Goal: Task Accomplishment & Management: Complete application form

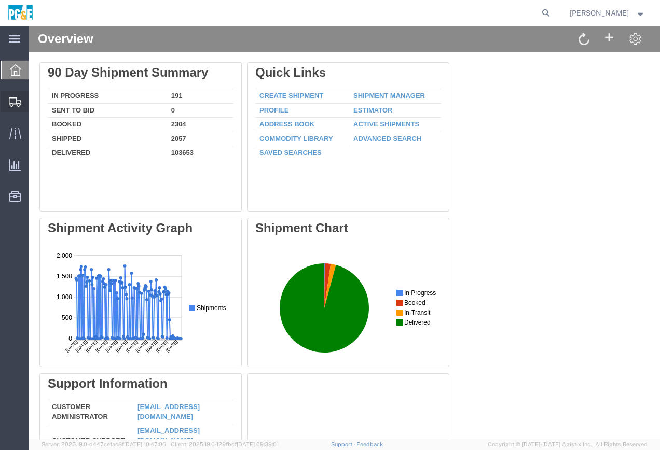
click at [0, 0] on span "Create Shipment" at bounding box center [0, 0] width 0 height 0
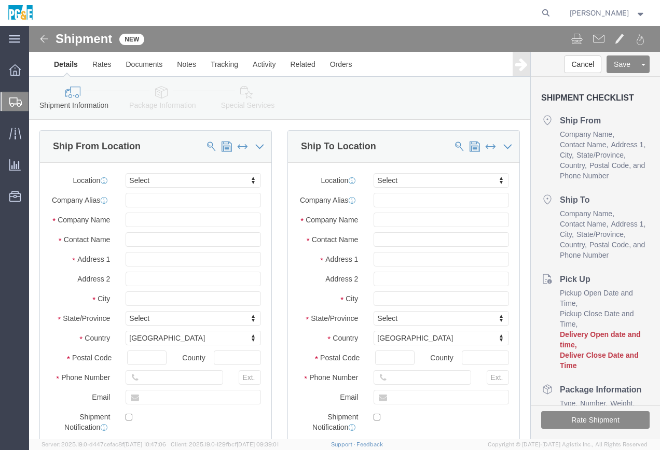
select select
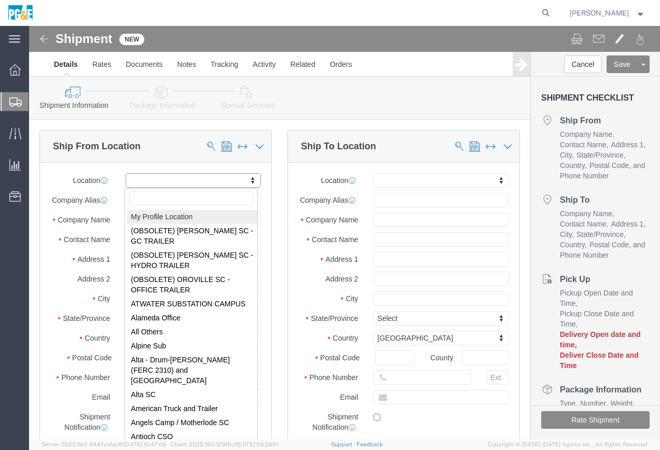
select select "MYPROFILE"
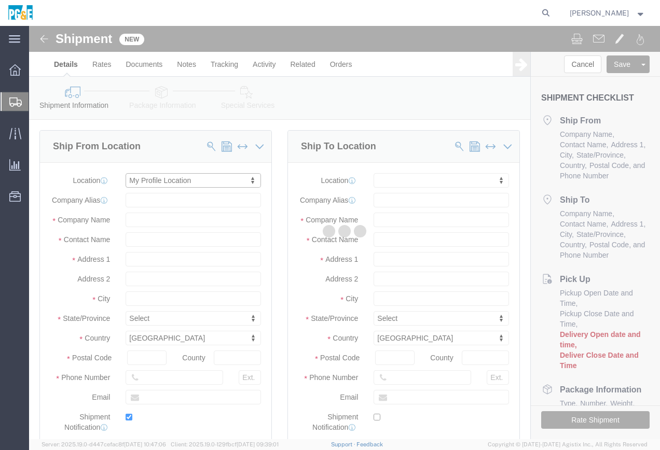
type input "[STREET_ADDRESS]"
type input "93725"
type input "[PHONE_NUMBER]"
type input "[EMAIL_ADDRESS][DOMAIN_NAME]"
checkbox input "true"
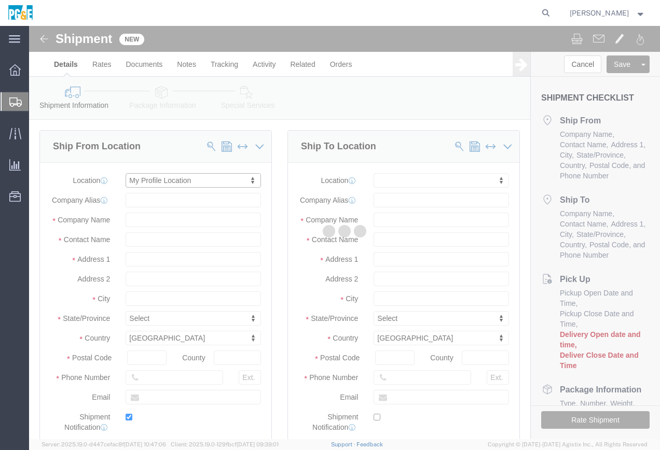
type input "PG&E"
type input "[PERSON_NAME]"
type input "[GEOGRAPHIC_DATA]"
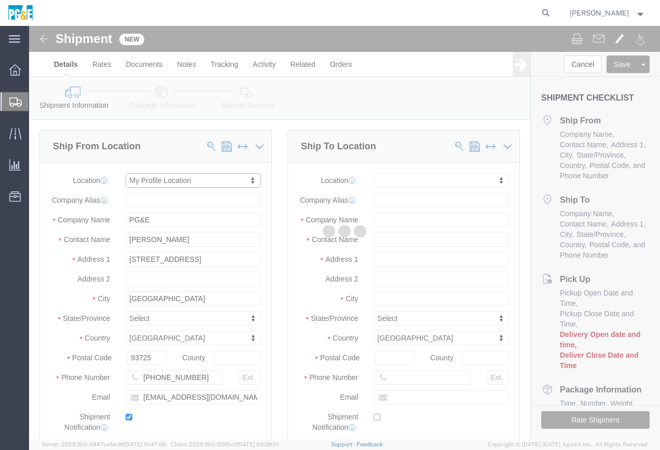
select select "CA"
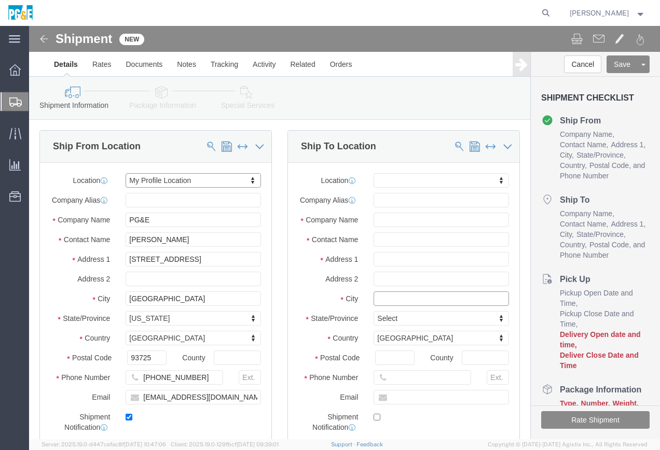
click input "text"
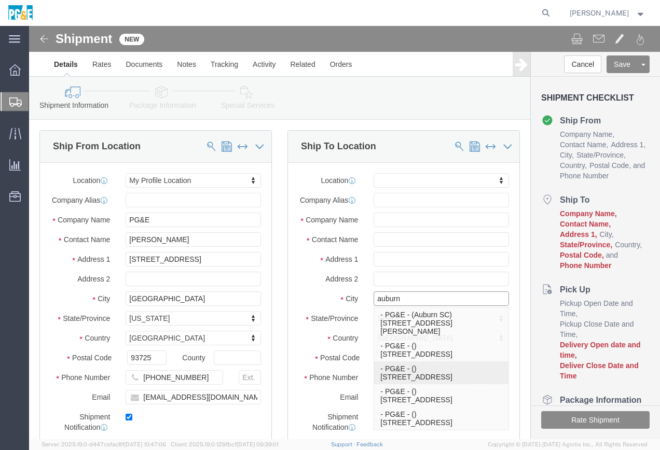
scroll to position [27, 0]
click input "auburn"
type input "Auburn"
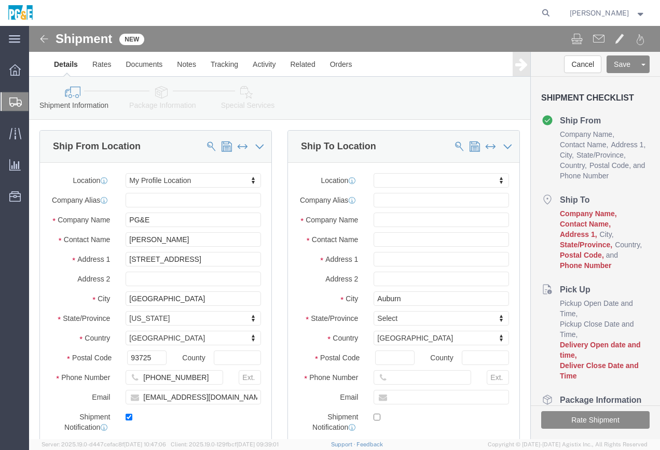
drag, startPoint x: 290, startPoint y: 274, endPoint x: 316, endPoint y: 285, distance: 28.1
click label "City"
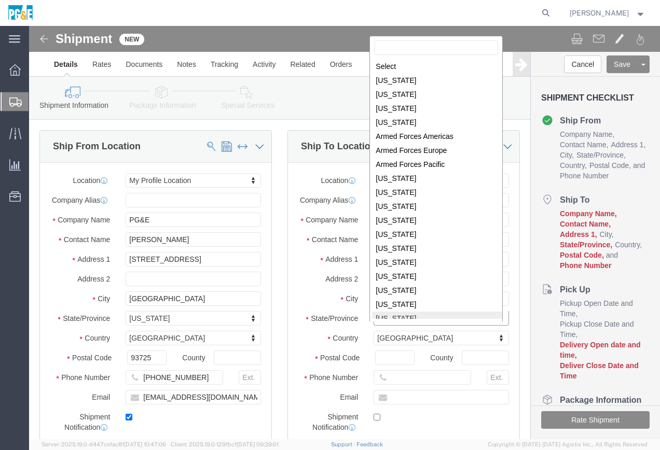
scroll to position [2, 0]
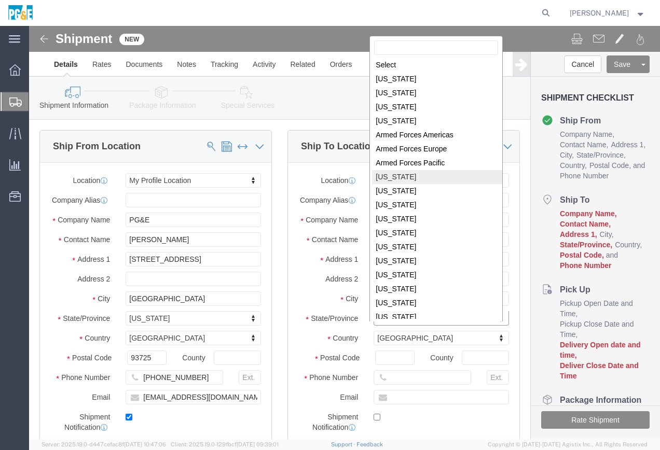
select select
select select "CA"
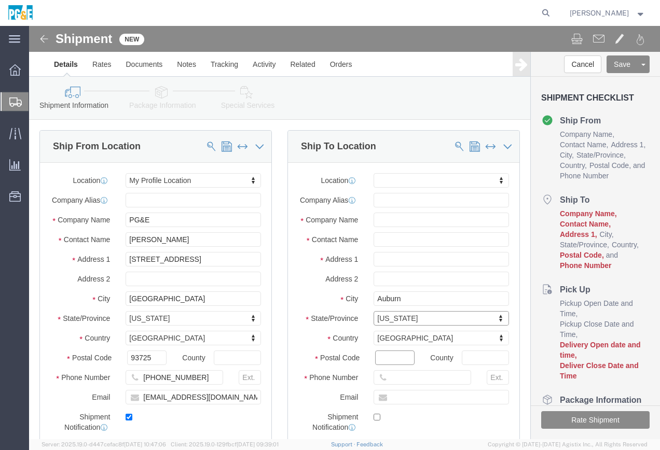
drag, startPoint x: 353, startPoint y: 337, endPoint x: 402, endPoint y: 340, distance: 48.8
click input "Postal Code"
type input "95602"
select select
click label "Address 2"
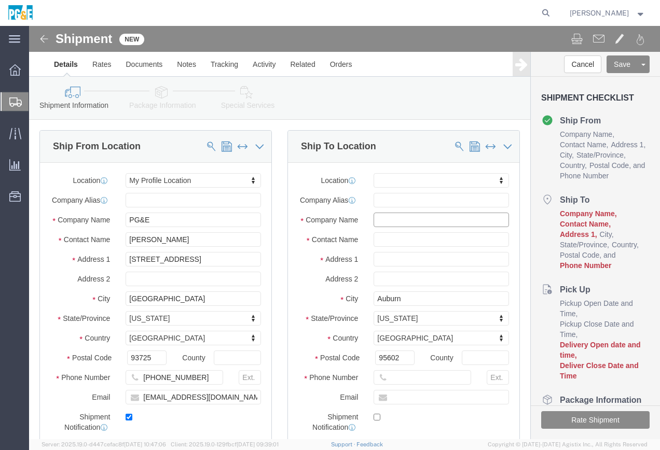
click input "text"
paste input "[STREET_ADDRESS][PERSON_NAME]"
type input "[STREET_ADDRESS][PERSON_NAME]"
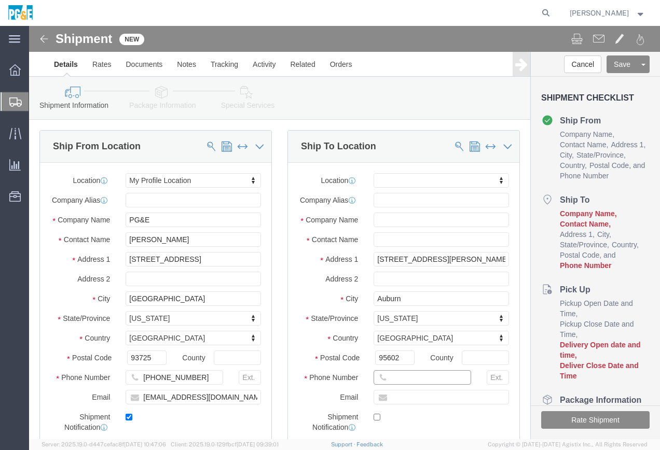
select select
drag, startPoint x: 356, startPoint y: 360, endPoint x: 363, endPoint y: 358, distance: 7.9
click input "text"
type input "[PHONE_NUMBER]"
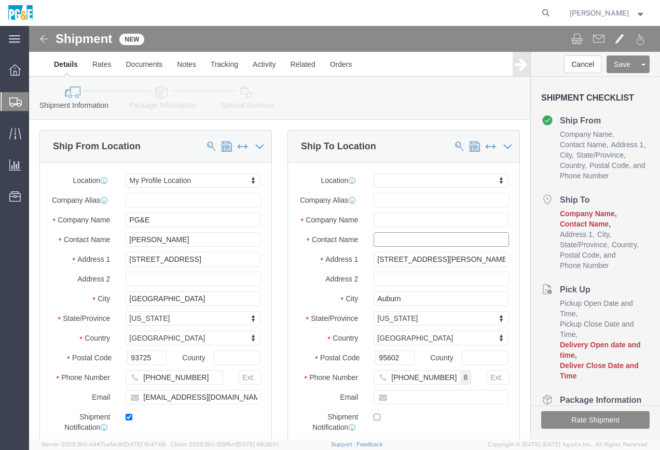
click input "text"
paste input "[PERSON_NAME]"
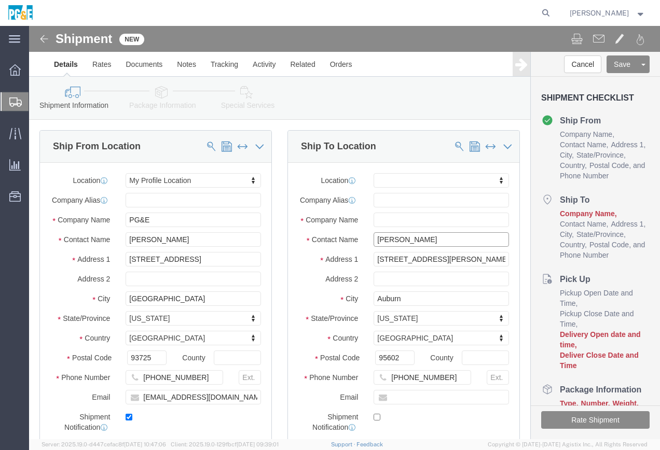
type input "[PERSON_NAME]"
click input "text"
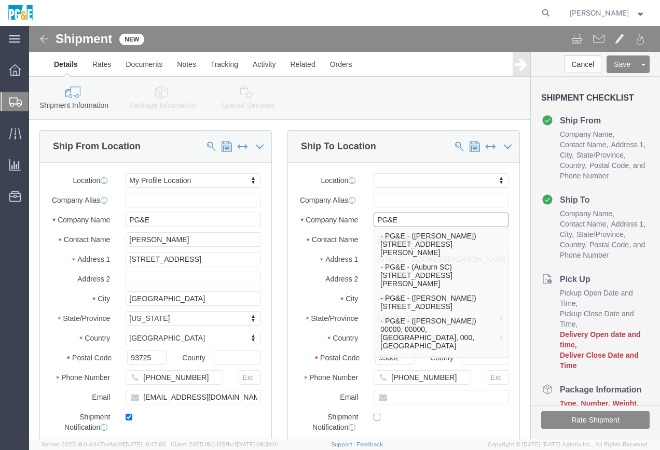
type input "PG&E"
click div "Location My Profile Location (OBSOLETE) [PERSON_NAME] SC - GC TRAILER (OBSOLETE…"
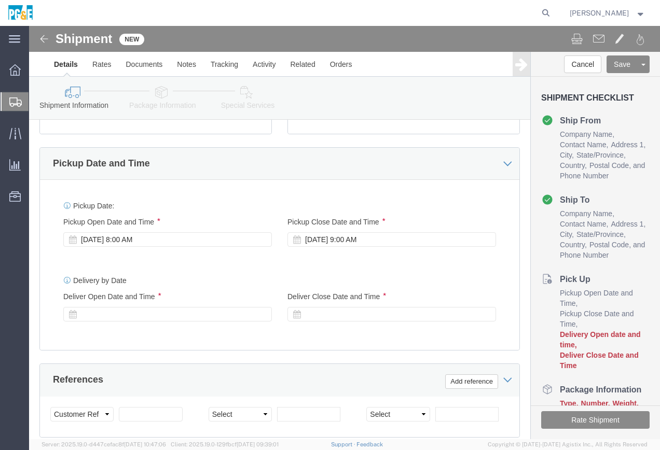
scroll to position [363, 0]
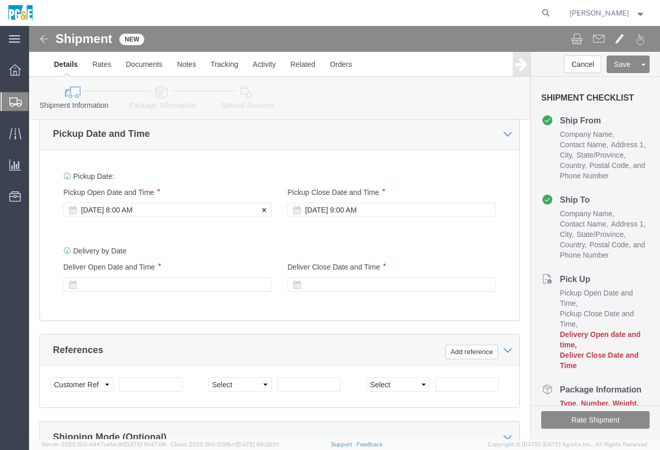
click div "[DATE] 8:00 AM"
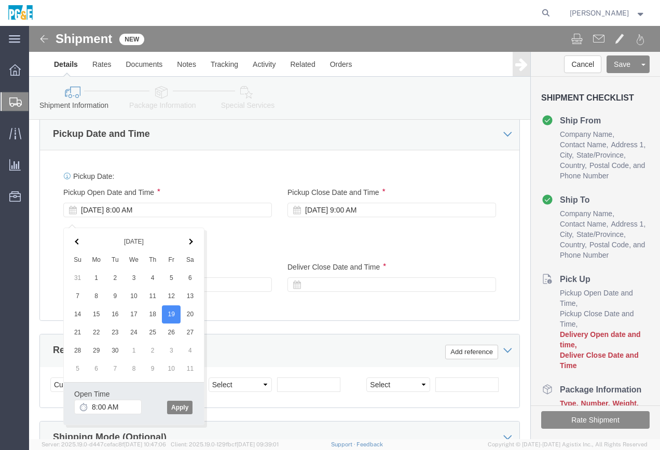
click button "Apply"
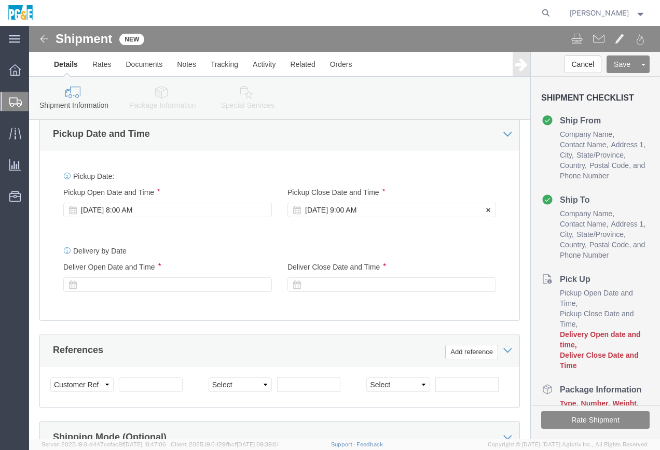
click div "[DATE] 9:00 AM"
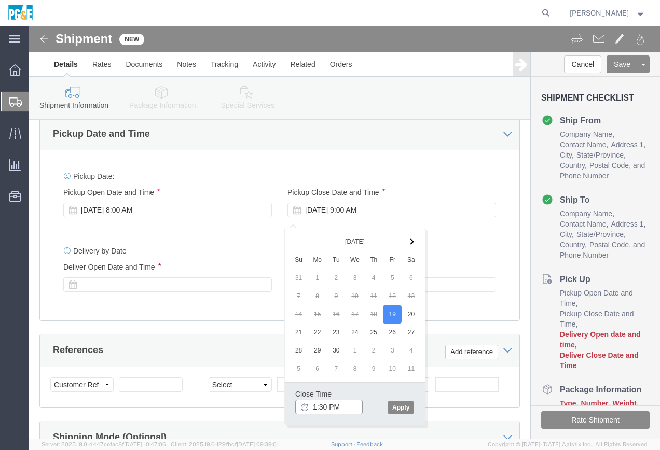
type input "1:30 PM"
click button "Apply"
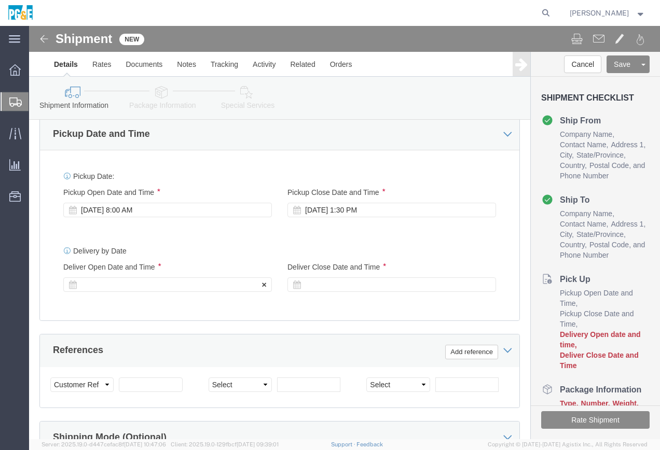
click div
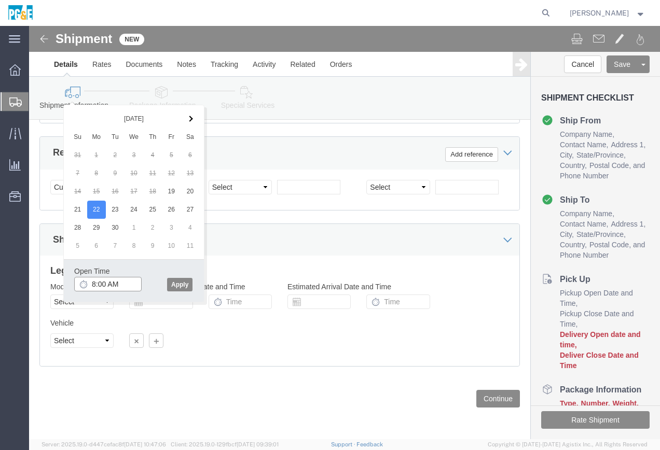
type input "8:00 AM"
click button "Apply"
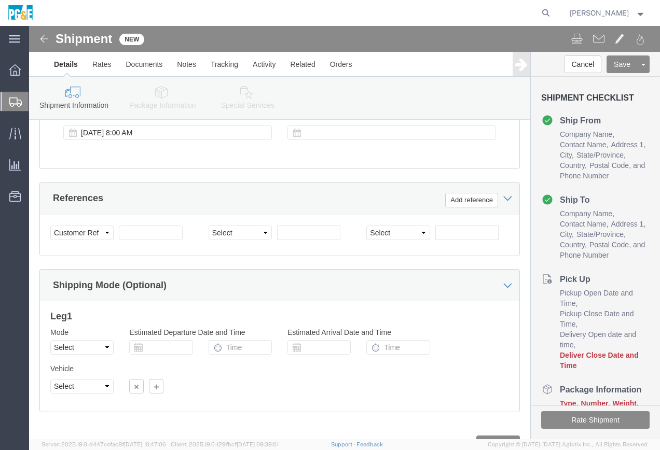
scroll to position [413, 0]
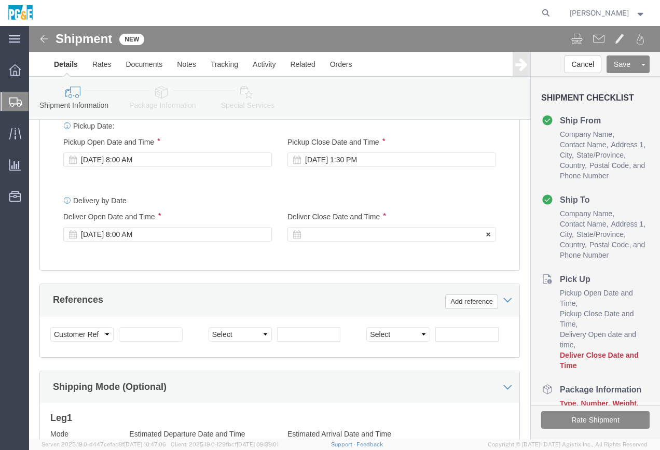
click div
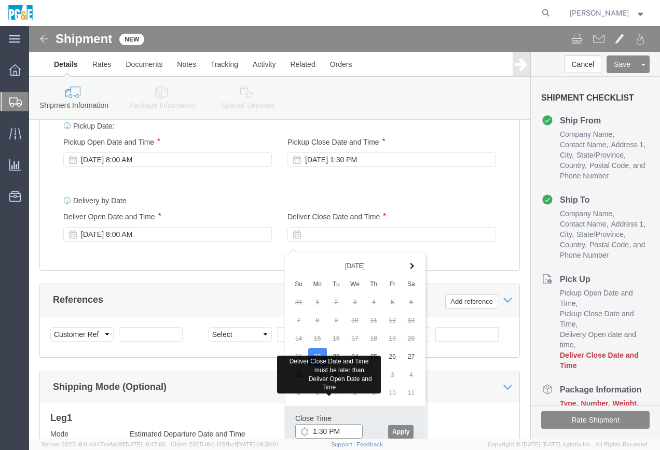
type input "1:30 PM"
click button "Apply"
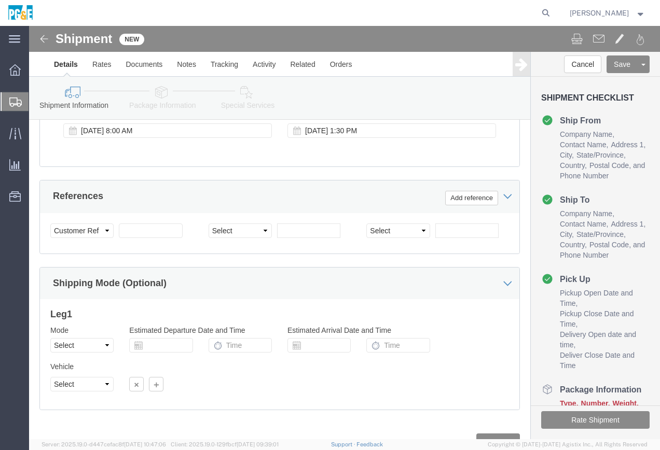
scroll to position [569, 0]
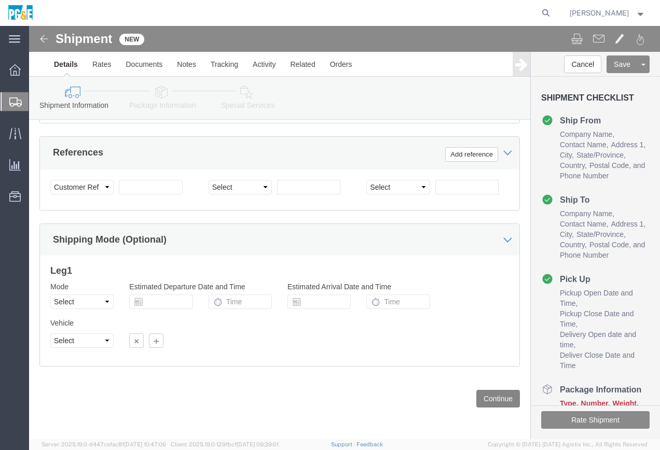
click button "Continue"
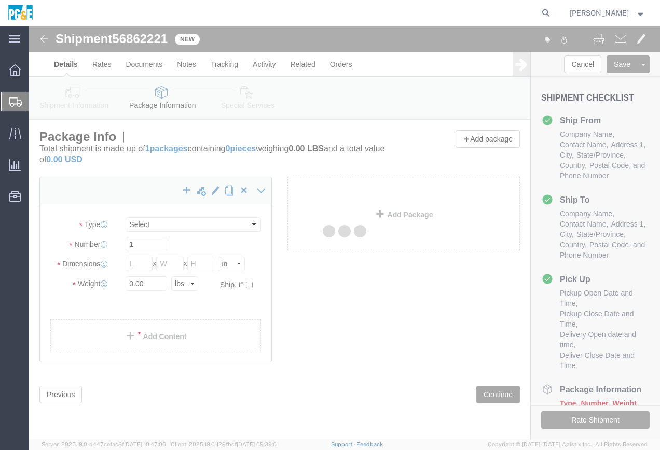
select select "CBOX"
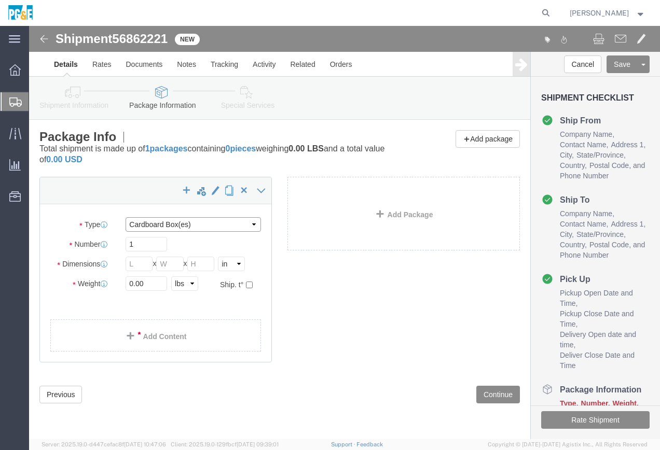
click select "Select Bulk Bundle(s) Cardboard Box(es) Carton(s) Crate(s) Drum(s) (Fiberboard)…"
click input "text"
type input "40"
type input "26"
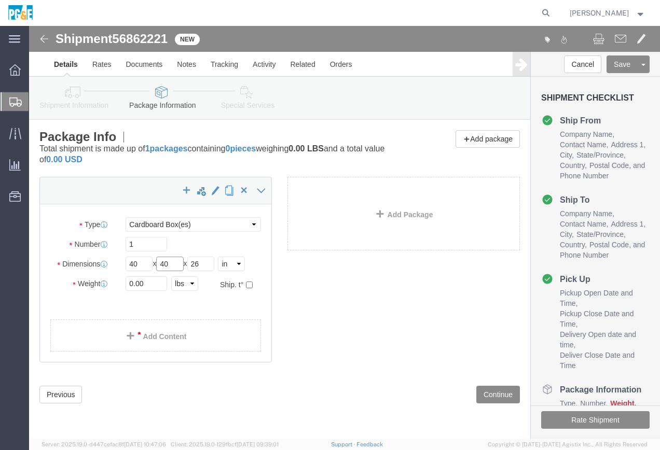
type input "40"
type input "20"
drag, startPoint x: 118, startPoint y: 260, endPoint x: 53, endPoint y: 253, distance: 64.6
click div "Weight 0.00 Select kgs lbs Ship. t°"
type input "260"
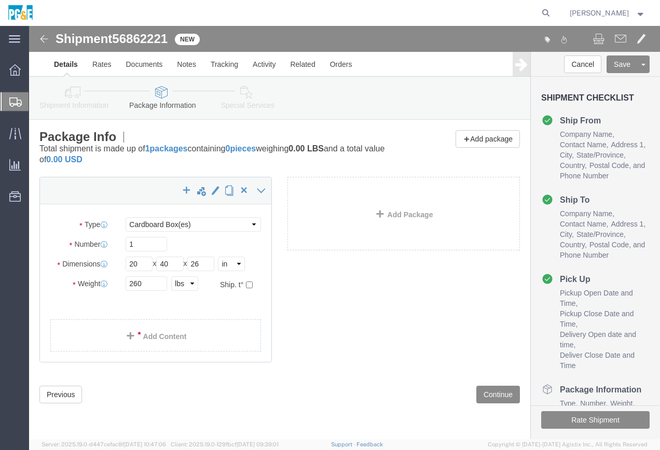
click ul
click link "Add Content"
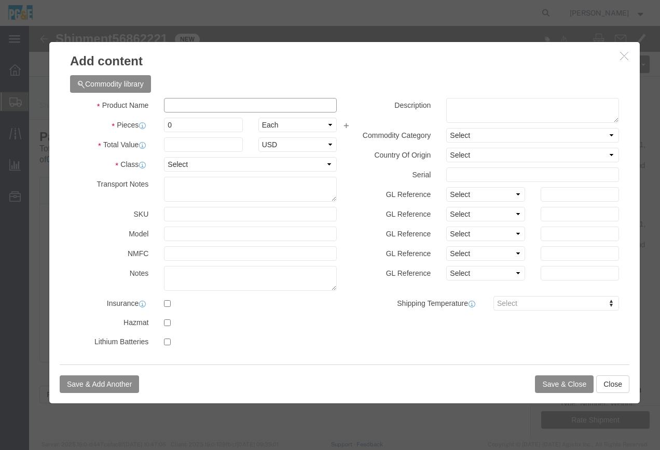
click input "text"
type input "pallett box"
click input "0"
type input "1"
click input "text"
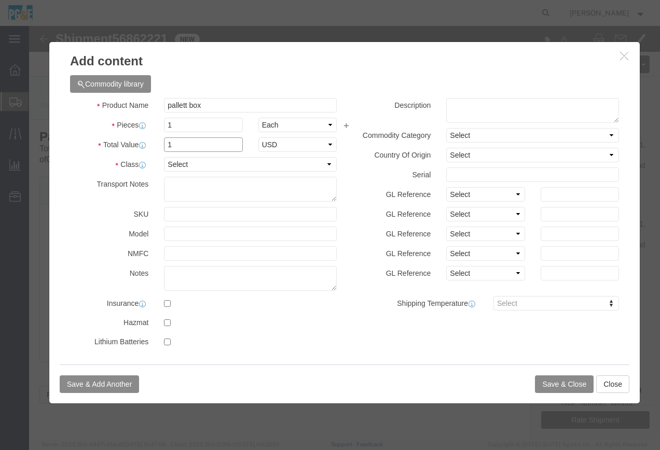
type input "1"
click select "Select 50 55 60 65 70 85 92.5 100 125 175 250 300 400"
select select "55"
click select "Select 50 55 60 65 70 85 92.5 100 125 175 250 300 400"
click label "Class"
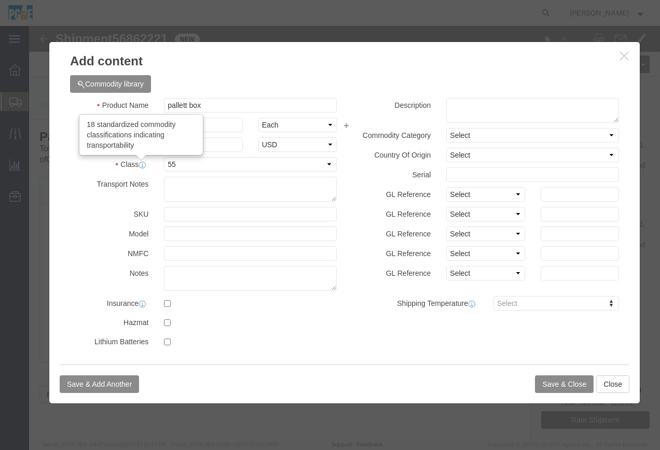
click icon
click label "Total Value"
click icon
click label "SKU"
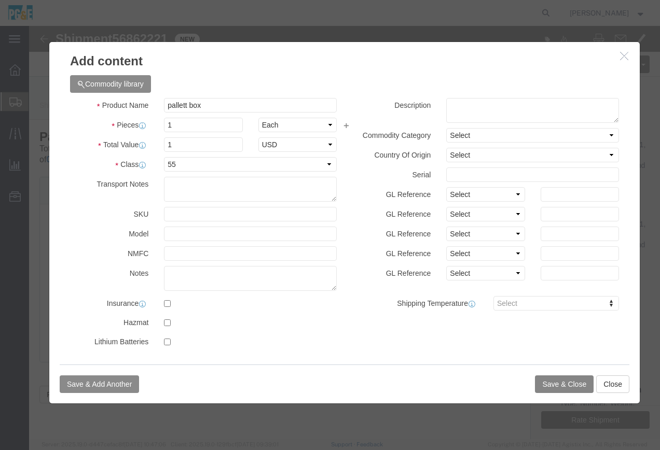
click button "Save & Close"
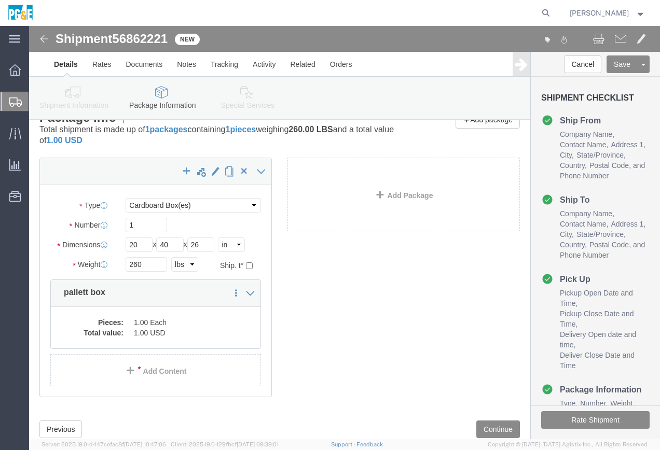
scroll to position [50, 0]
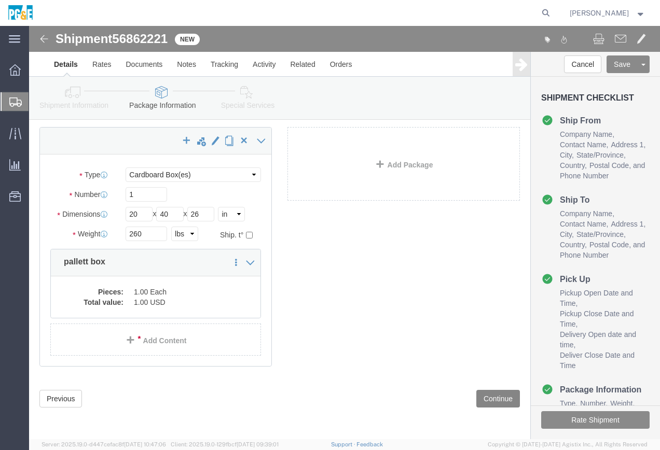
click button "Continue"
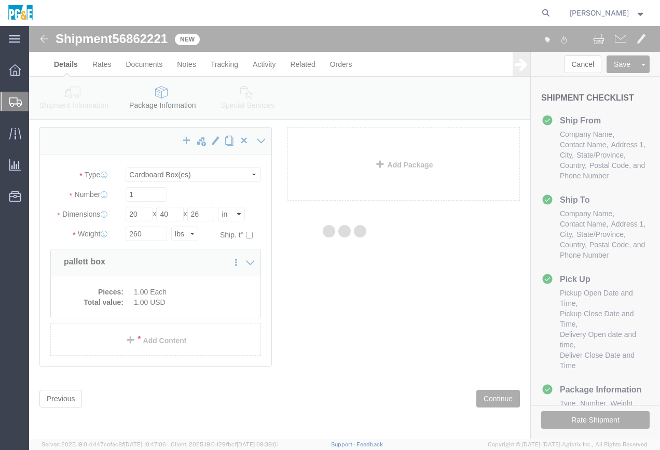
select select
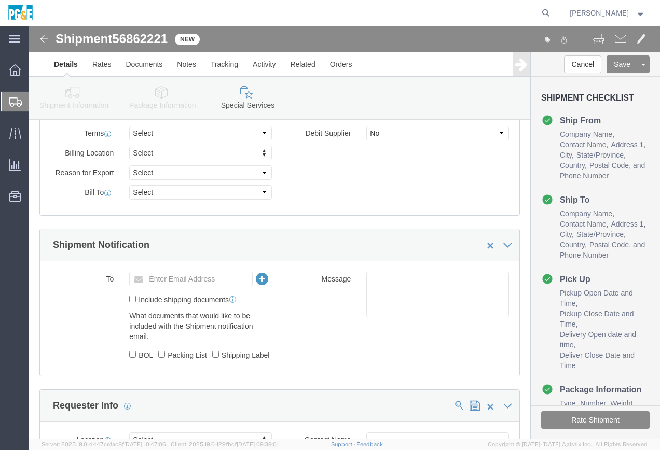
scroll to position [568, 0]
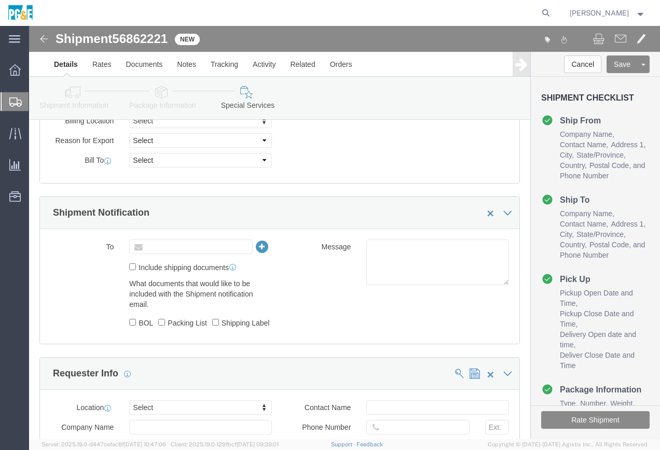
click input "text"
type input "Enter Email Address"
click div "What documents that would like to be included with the Shipment notification em…"
click input "Packing List"
checkbox input "true"
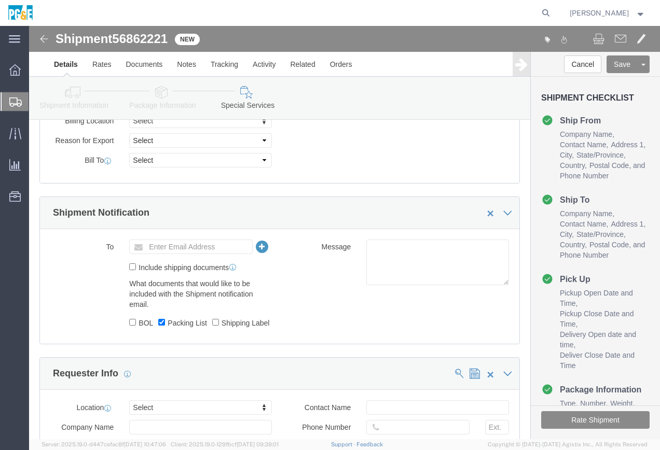
click label "BOL"
drag, startPoint x: 106, startPoint y: 296, endPoint x: 107, endPoint y: 314, distance: 18.2
click label "Shipping Label"
click input "Shipping Label"
checkbox input "true"
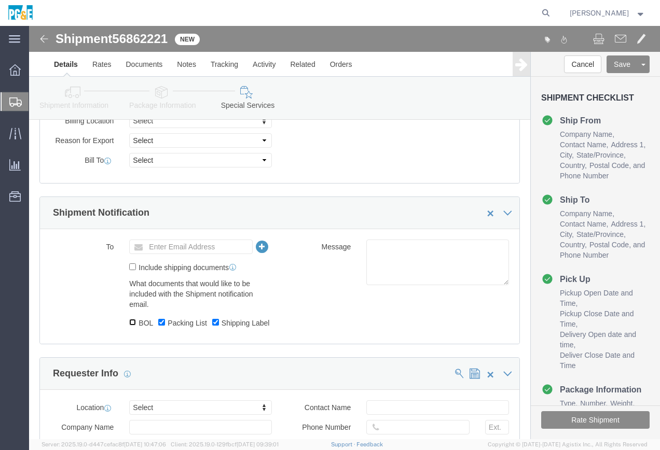
click input "BOL"
checkbox input "true"
click input "text"
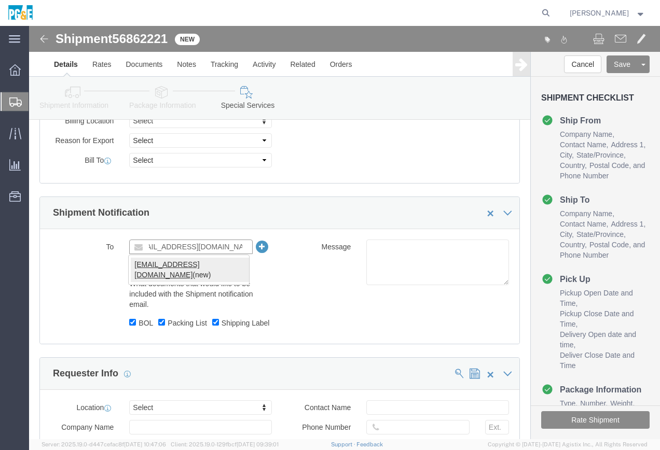
type input "[EMAIL_ADDRESS][DOMAIN_NAME]"
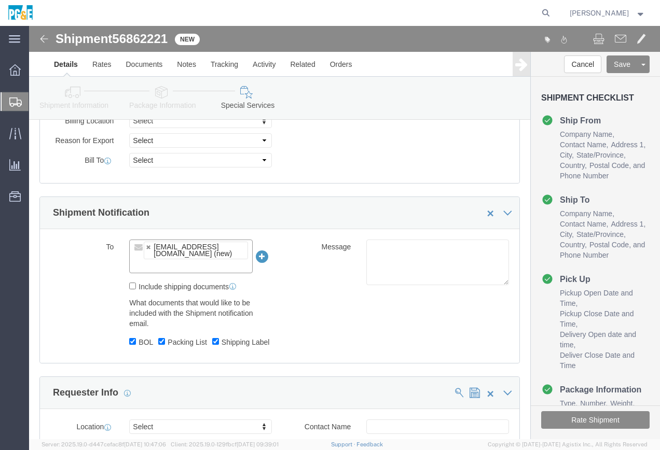
click div "To [EMAIL_ADDRESS][DOMAIN_NAME] (new) [EMAIL_ADDRESS][DOMAIN_NAME] Include ship…"
click div "Message"
click div "To [EMAIL_ADDRESS][DOMAIN_NAME] (new) [EMAIL_ADDRESS][DOMAIN_NAME] Include ship…"
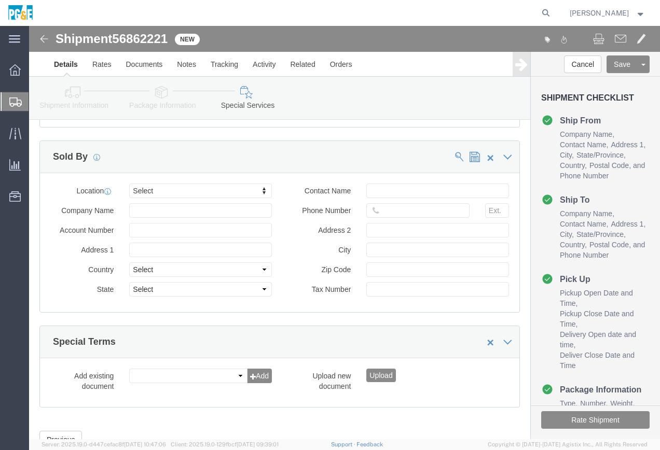
scroll to position [1063, 0]
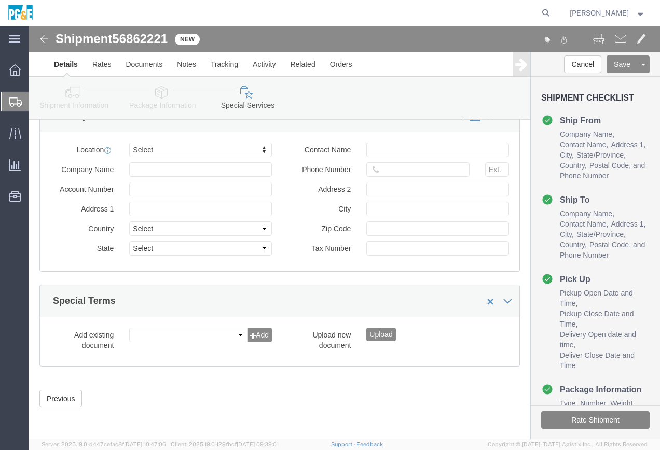
click button "Rate Shipment"
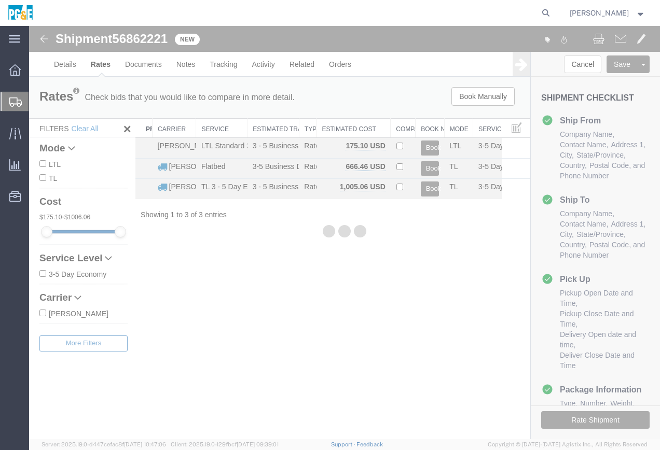
scroll to position [0, 0]
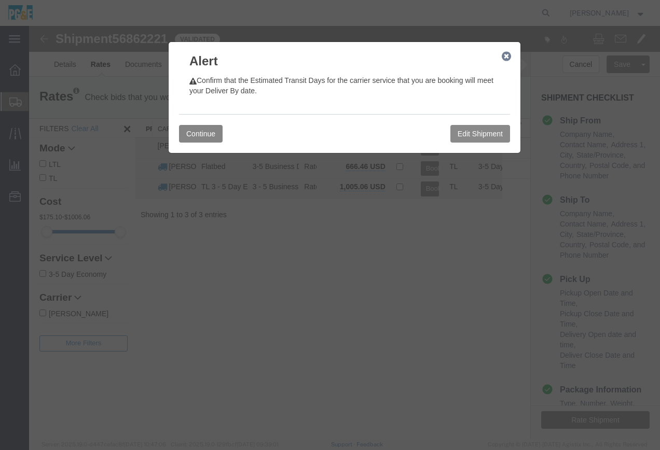
click at [195, 136] on button "Continue" at bounding box center [201, 134] width 44 height 18
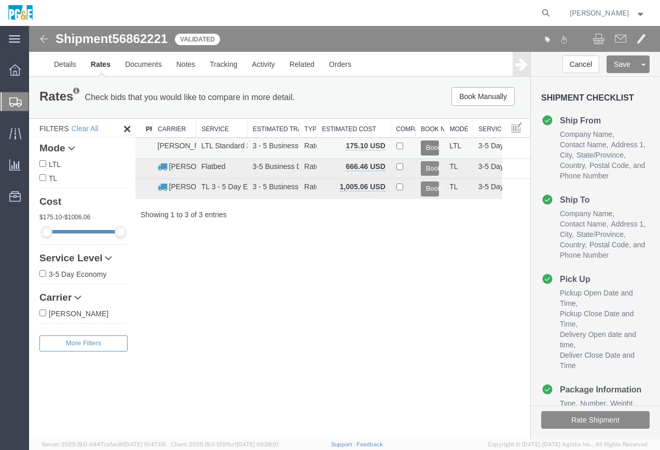
click at [427, 146] on button "Book" at bounding box center [429, 148] width 19 height 15
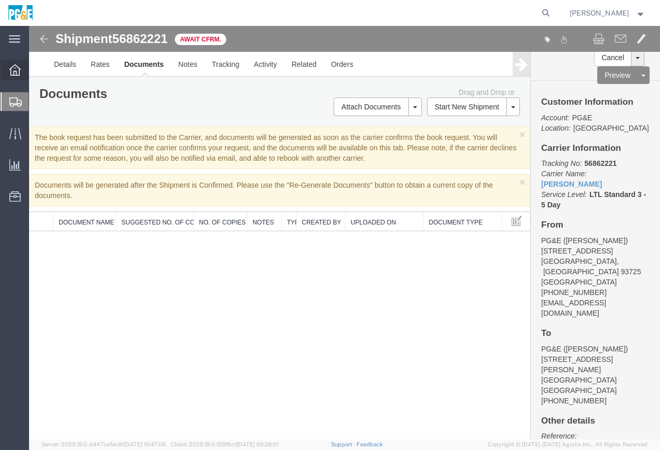
click at [13, 72] on icon at bounding box center [14, 69] width 11 height 11
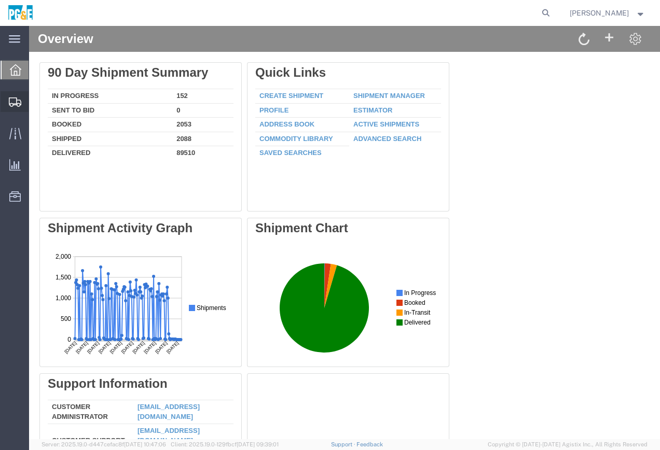
click at [0, 0] on span "Create Shipment" at bounding box center [0, 0] width 0 height 0
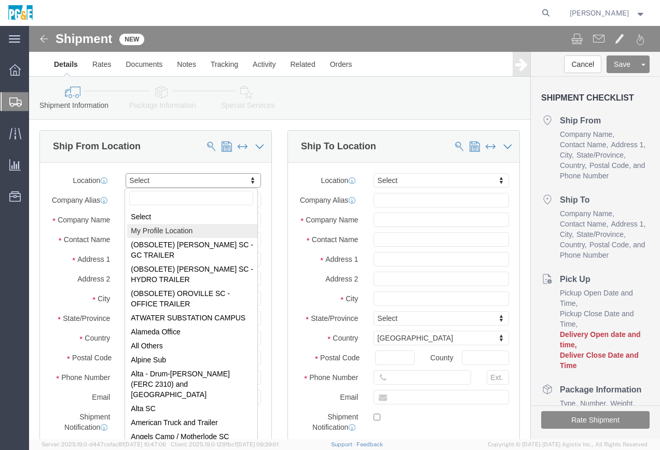
select select "MYPROFILE"
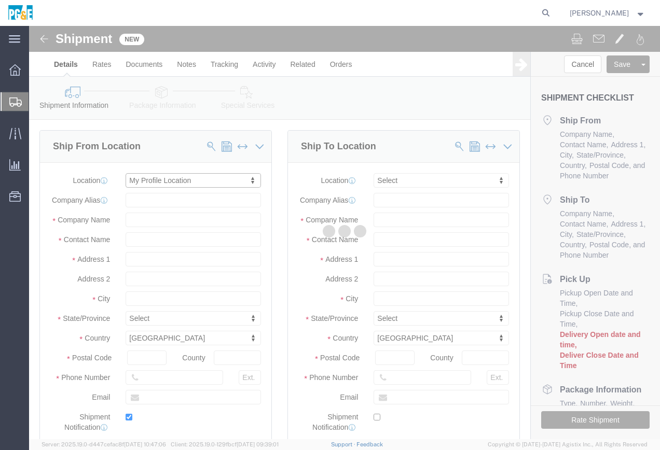
type input "[STREET_ADDRESS]"
type input "93725"
type input "[PHONE_NUMBER]"
type input "[EMAIL_ADDRESS][DOMAIN_NAME]"
checkbox input "true"
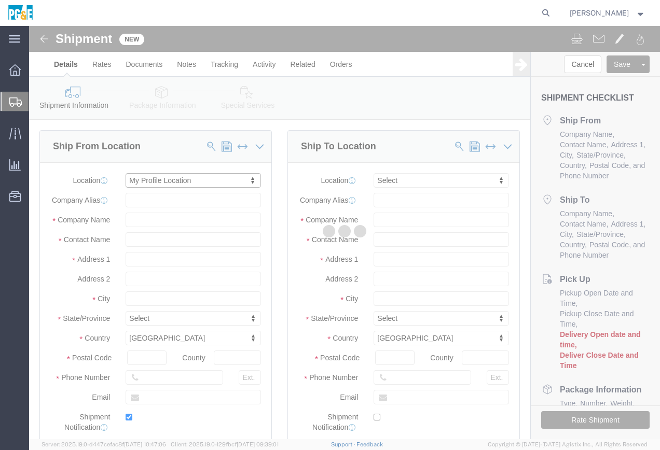
type input "PG&E"
type input "[PERSON_NAME]"
type input "[GEOGRAPHIC_DATA]"
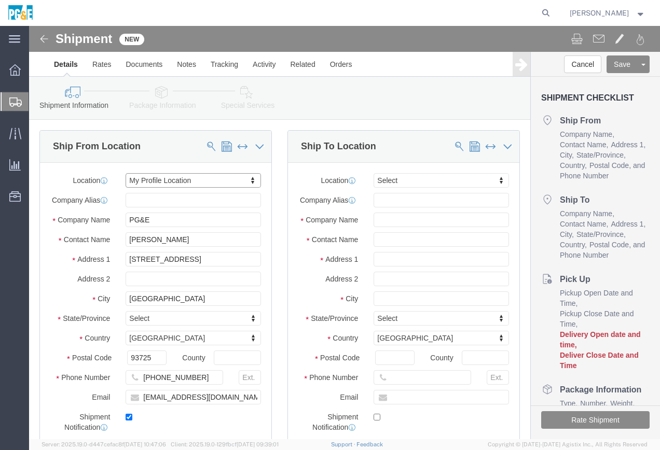
select select "CA"
click input "text"
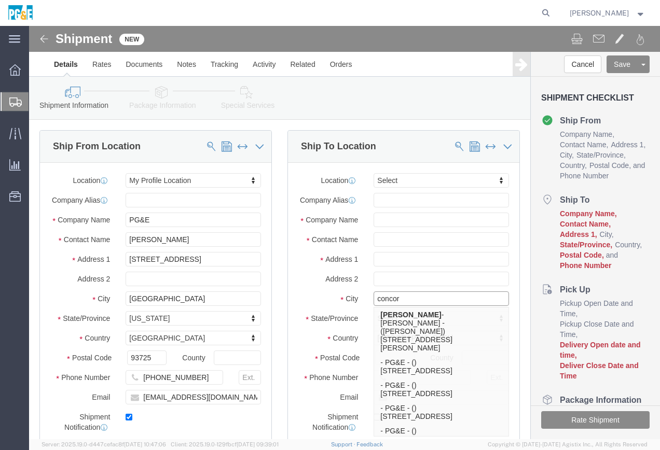
type input "concord"
click p "- PG&E - () [STREET_ADDRESS]"
type input "[STREET_ADDRESS]"
type input "94518-2487"
type input "PG&E"
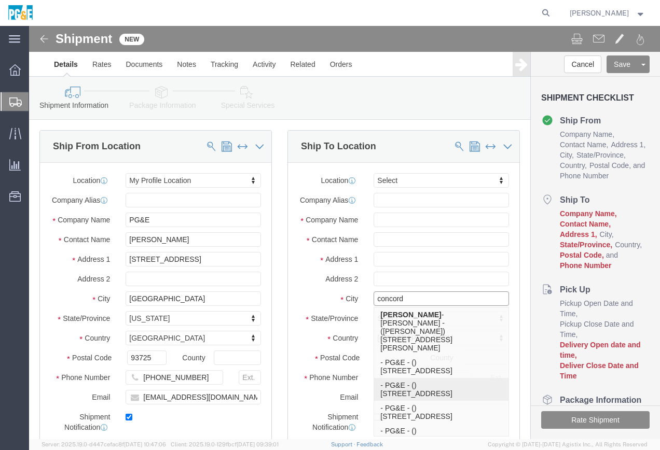
type input "[GEOGRAPHIC_DATA]"
select select "CA"
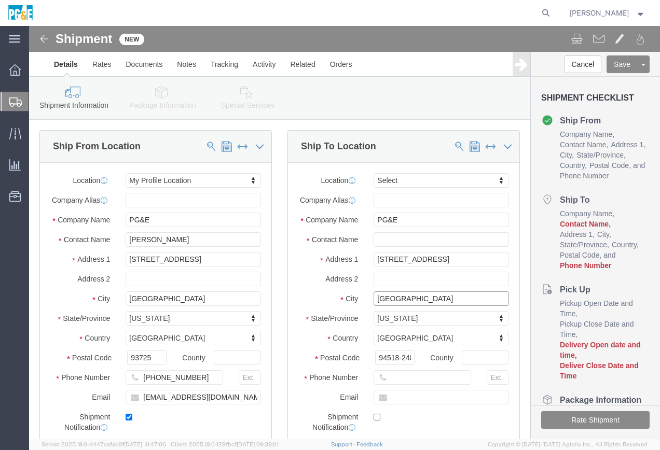
type input "[GEOGRAPHIC_DATA]"
click input "text"
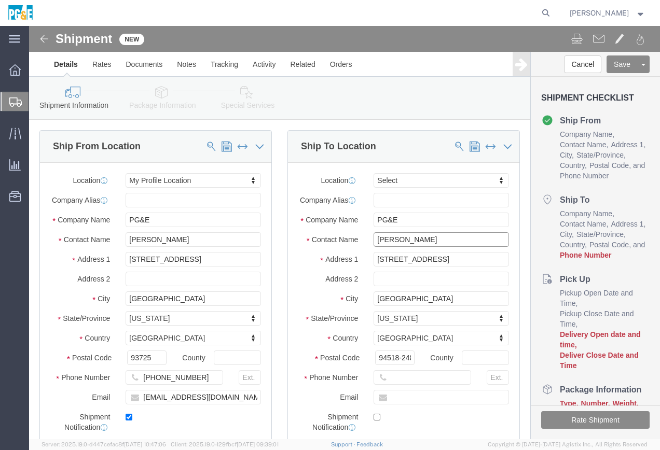
type input "[PERSON_NAME]"
click input "text"
paste input "[PHONE_NUMBER]"
type input "[PHONE_NUMBER]"
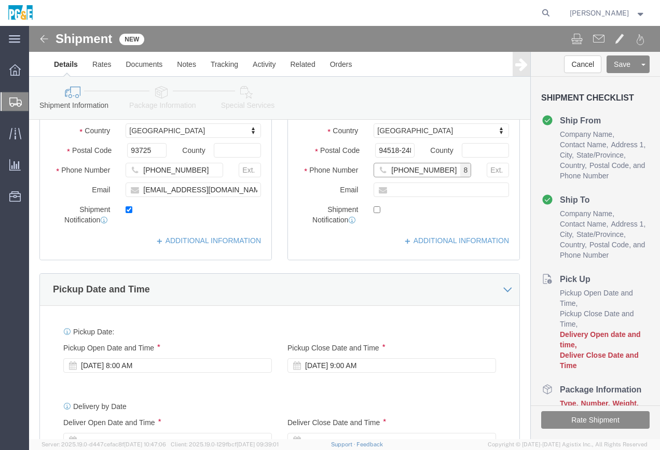
scroll to position [259, 0]
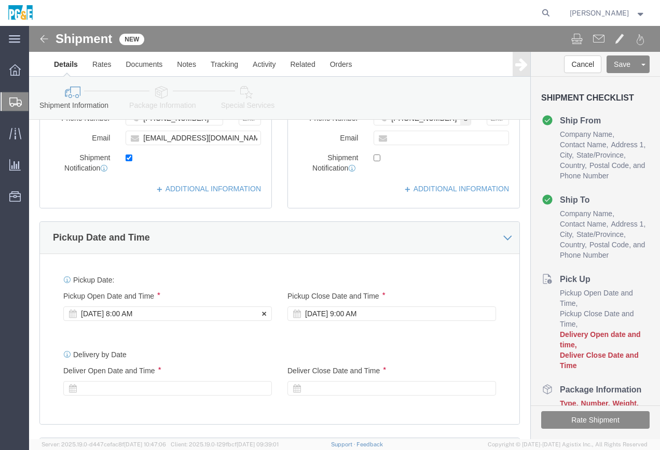
click div "[DATE] 8:00 AM"
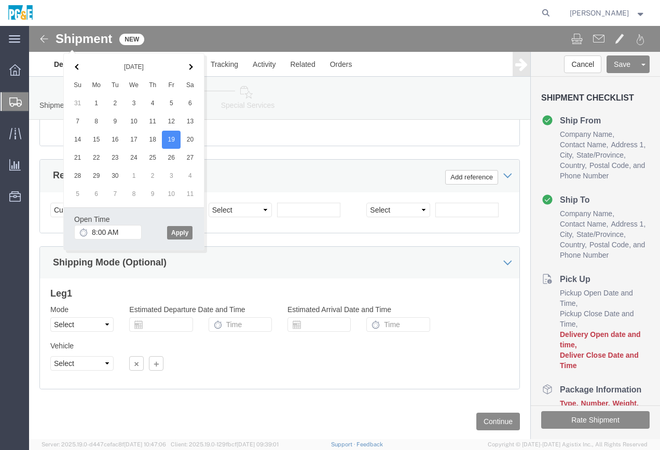
click button "Apply"
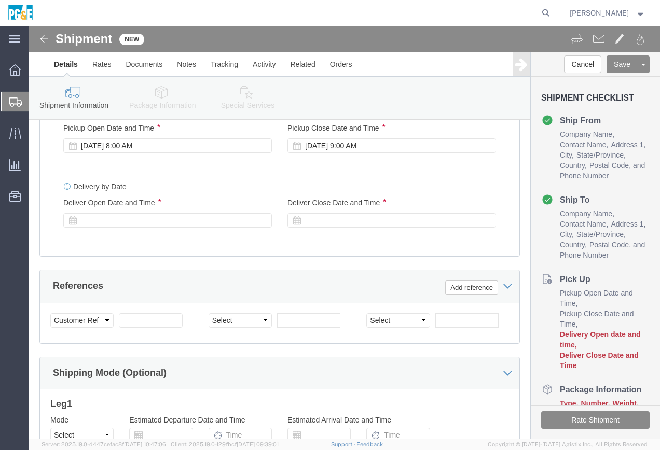
scroll to position [382, 0]
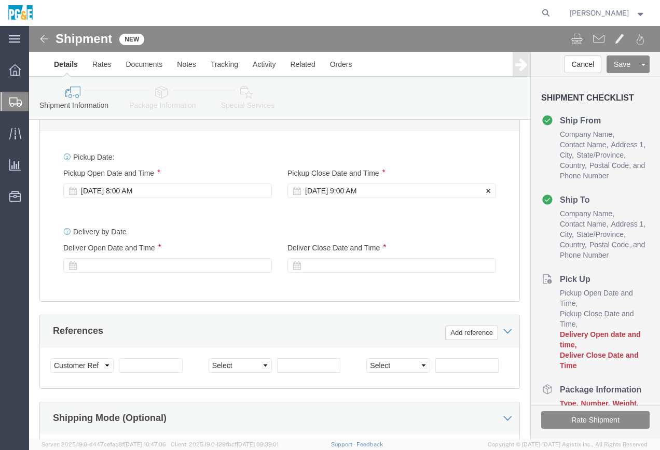
click div "[DATE] 9:00 AM"
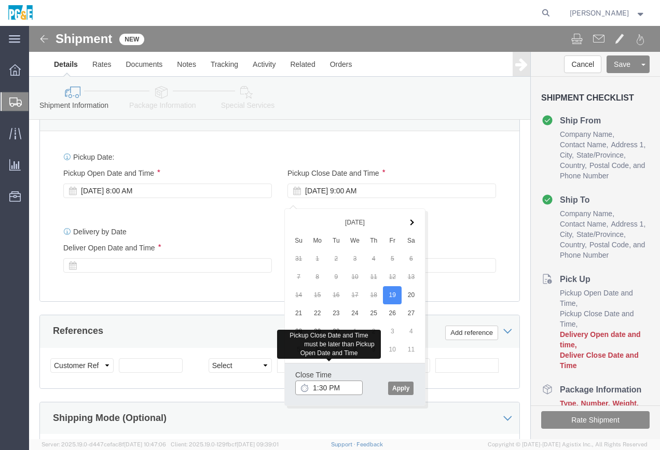
type input "1:30 PM"
click button "Apply"
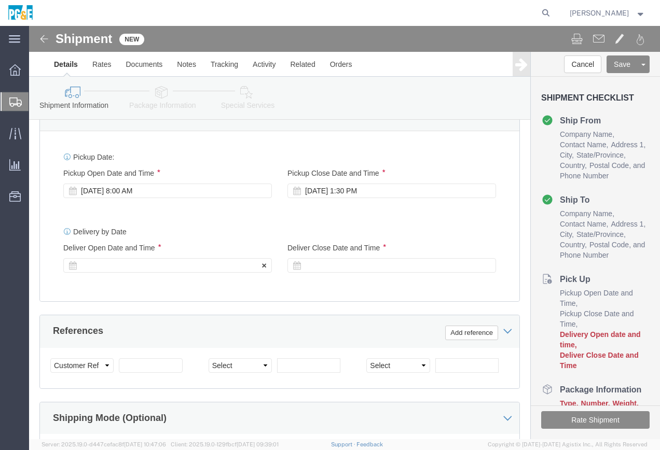
click div
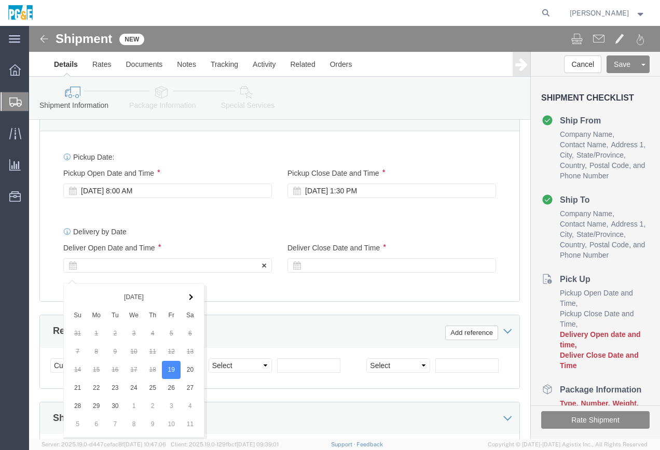
scroll to position [569, 0]
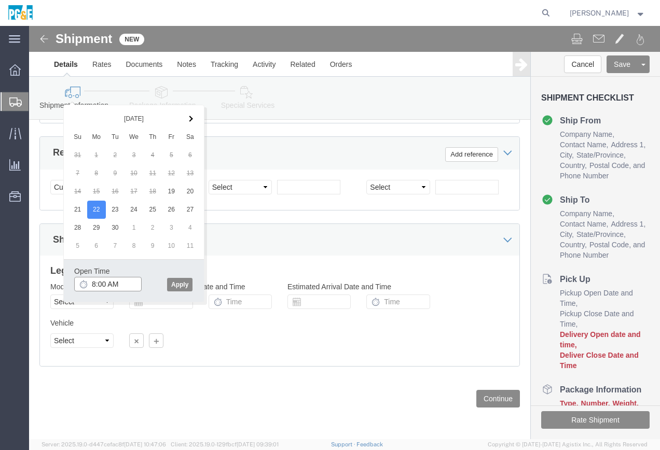
type input "8:00 AM"
click button "Apply"
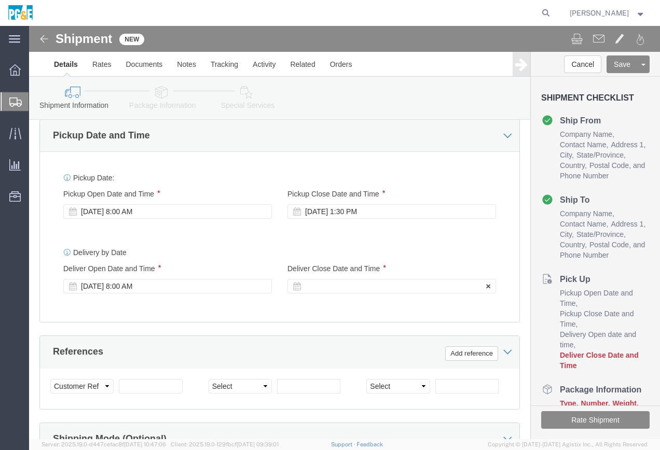
click div
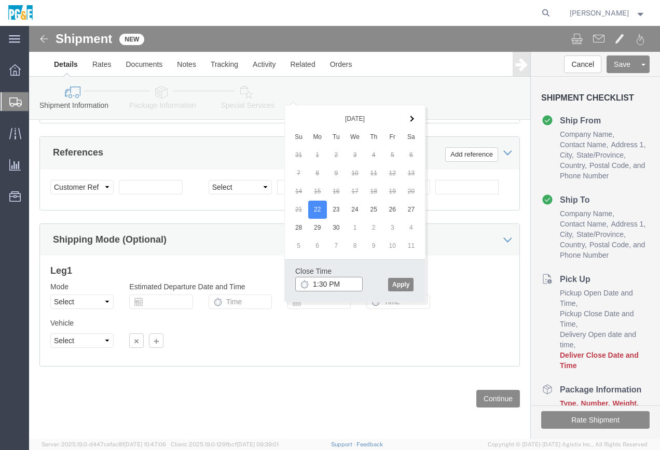
type input "1:30 PM"
click button "Apply"
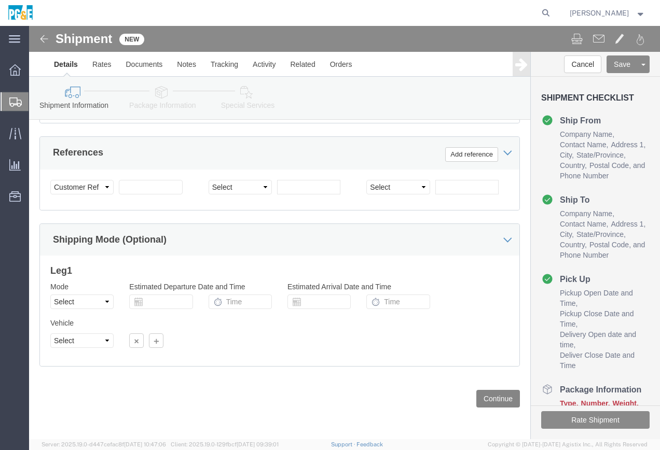
click button "Continue"
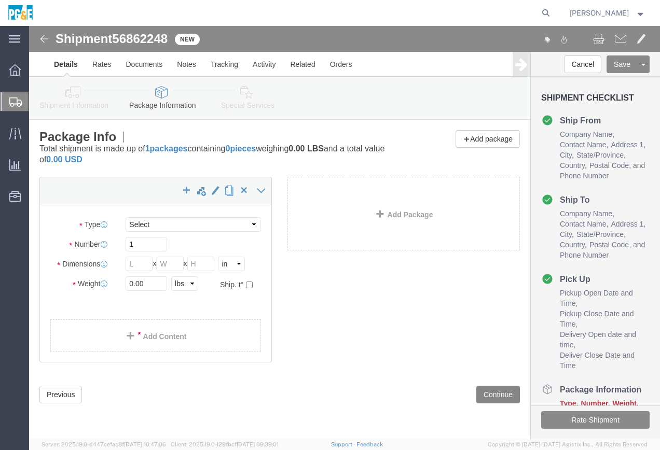
select select "CBOX"
click select "Select Bulk Bundle(s) Cardboard Box(es) Carton(s) Crate(s) Drum(s) (Fiberboard)…"
click input "text"
type input "20"
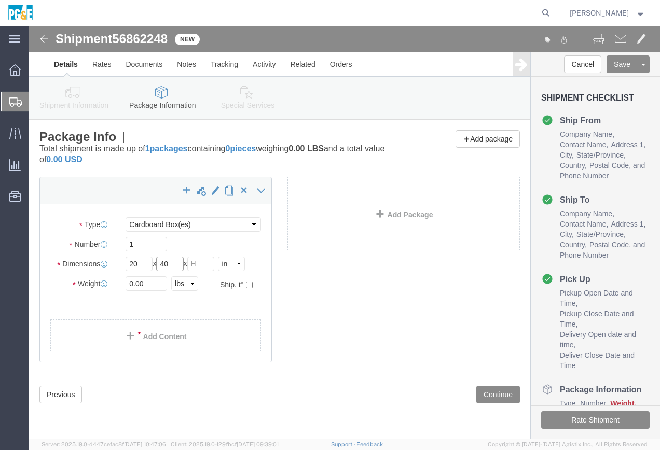
type input "40"
type input "26"
drag, startPoint x: 118, startPoint y: 256, endPoint x: 23, endPoint y: 257, distance: 94.4
click div "Weight 0.00 Select kgs lbs Ship. t°"
type input "220"
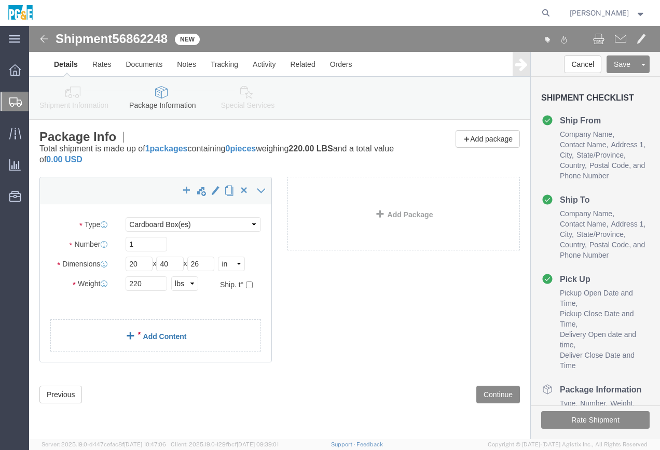
click link "Add Content"
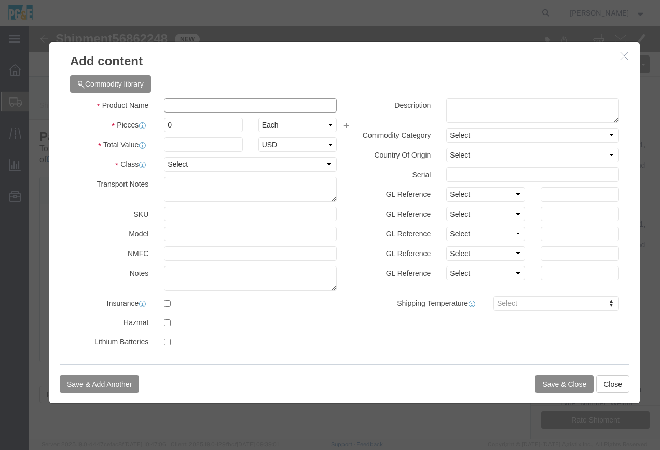
click input "text"
type input "pallet box"
click input "0"
type input "1"
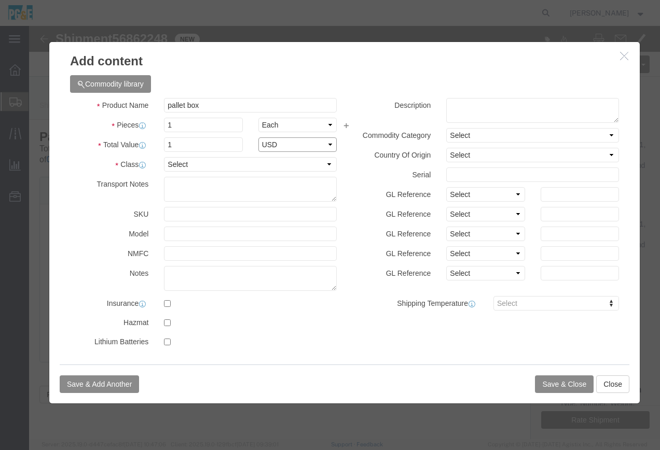
select select "USD"
select select "55"
click select "Select 50 55 60 65 70 85 92.5 100 125 175 250 300 400"
click button "Save & Close"
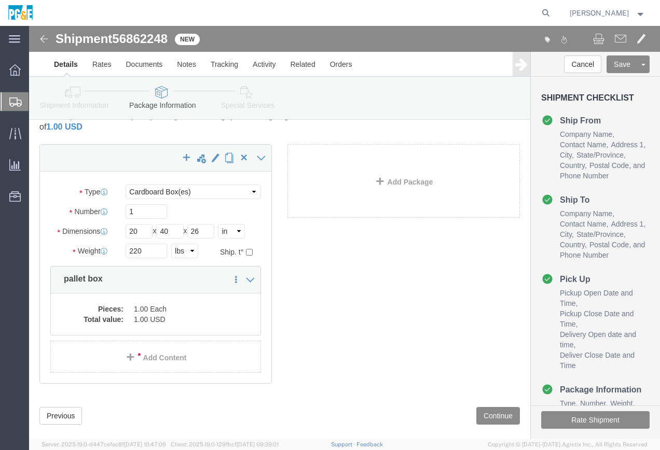
scroll to position [50, 0]
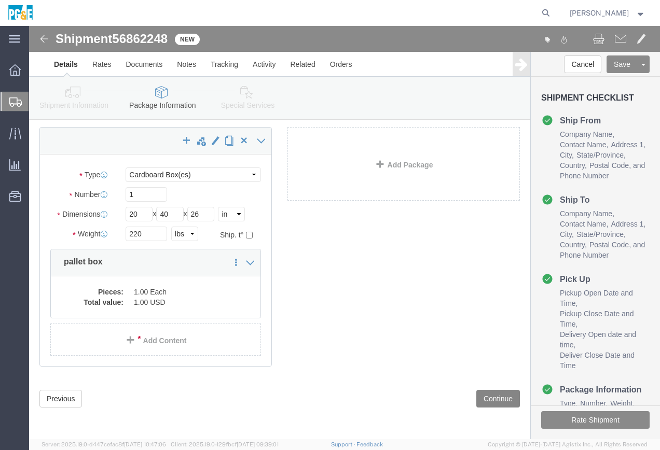
click button "Continue"
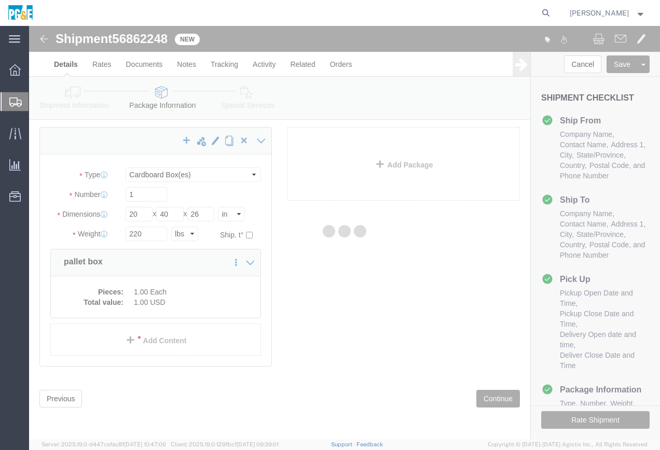
select select
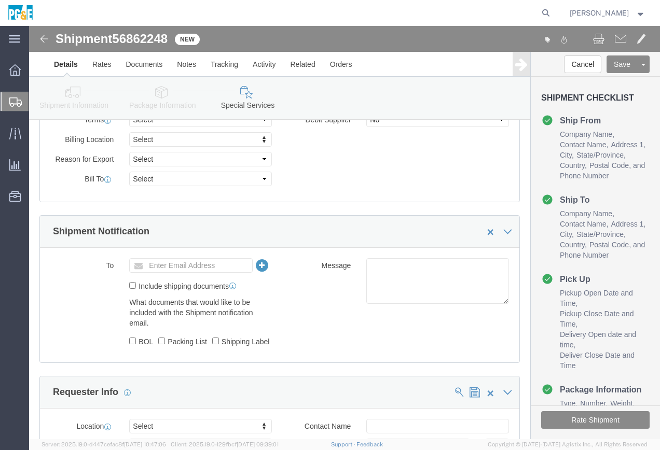
scroll to position [568, 0]
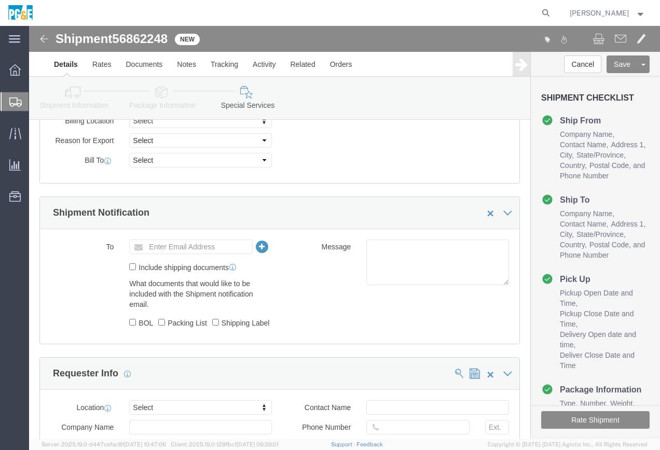
click label "BOL"
click input "BOL"
checkbox input "true"
click label "Packing List"
click input "Packing List"
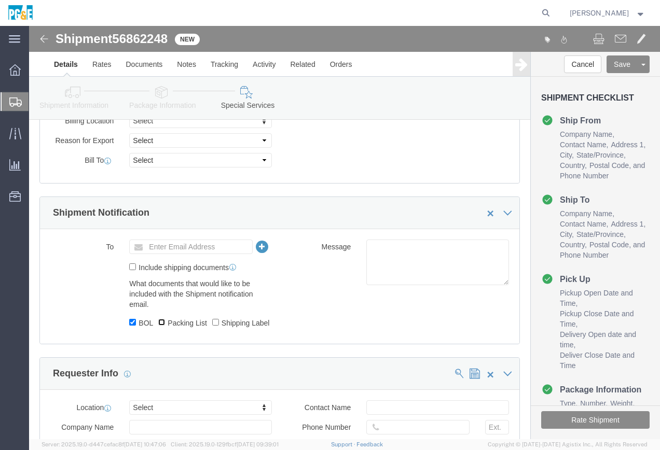
checkbox input "true"
click label "Shipping Label"
click input "Shipping Label"
checkbox input "true"
click input "text"
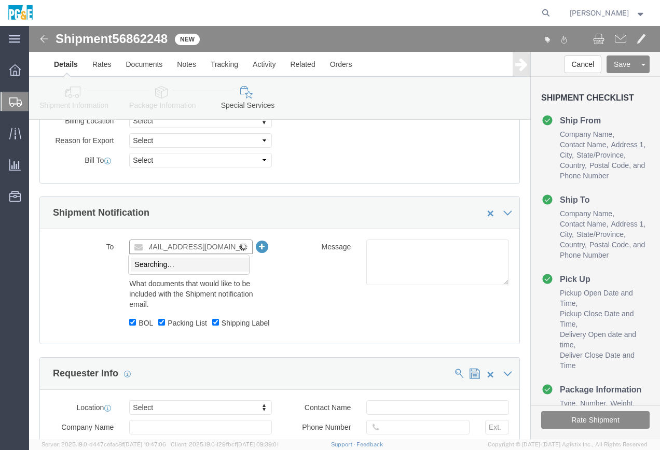
scroll to position [0, 16]
type input "[EMAIL_ADDRESS][DOMAIN_NAME]"
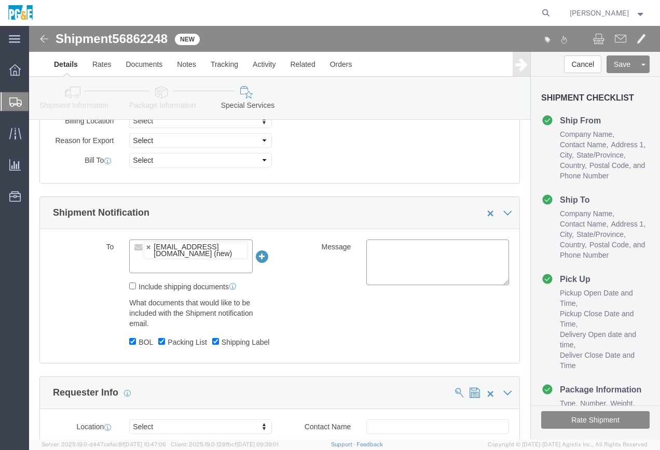
click div "To [EMAIL_ADDRESS][DOMAIN_NAME] (new) [EMAIL_ADDRESS][DOMAIN_NAME] Include ship…"
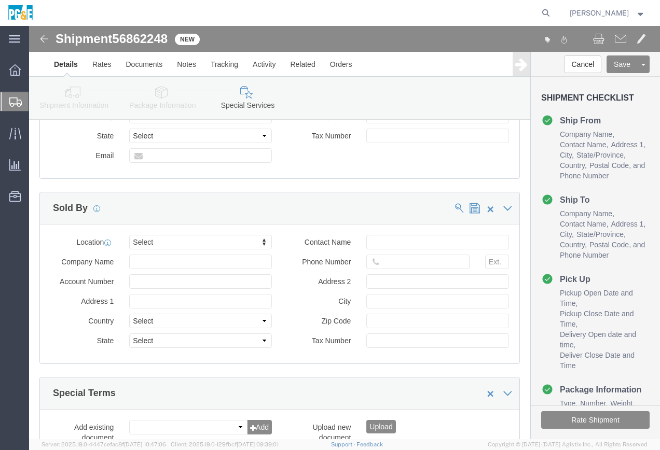
scroll to position [1063, 0]
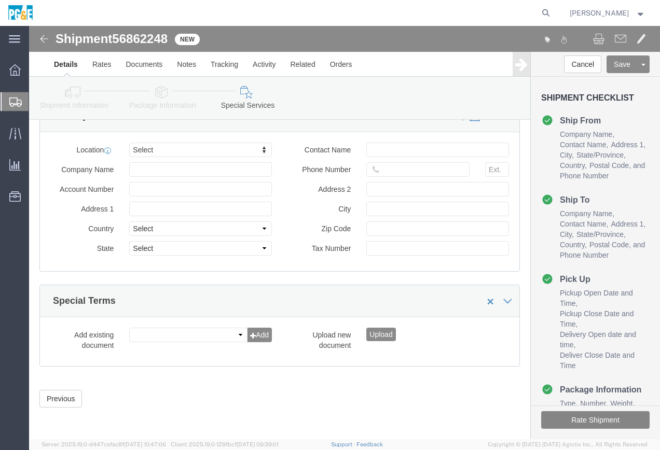
click button "Rate Shipment"
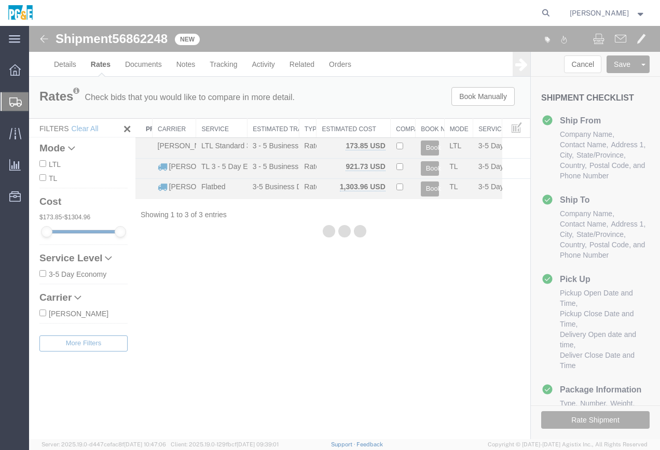
scroll to position [0, 0]
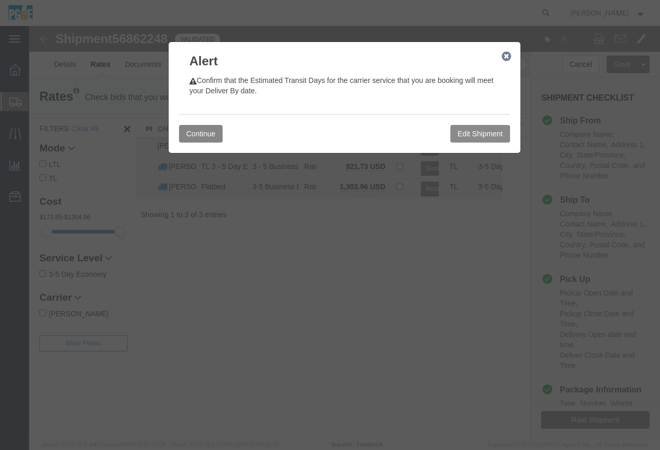
click at [206, 135] on button "Continue" at bounding box center [201, 134] width 44 height 18
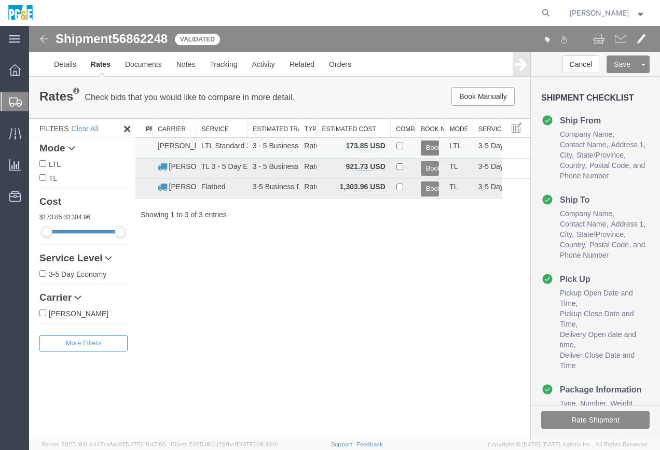
click at [428, 149] on button "Book" at bounding box center [429, 148] width 19 height 15
